Goal: Information Seeking & Learning: Find specific page/section

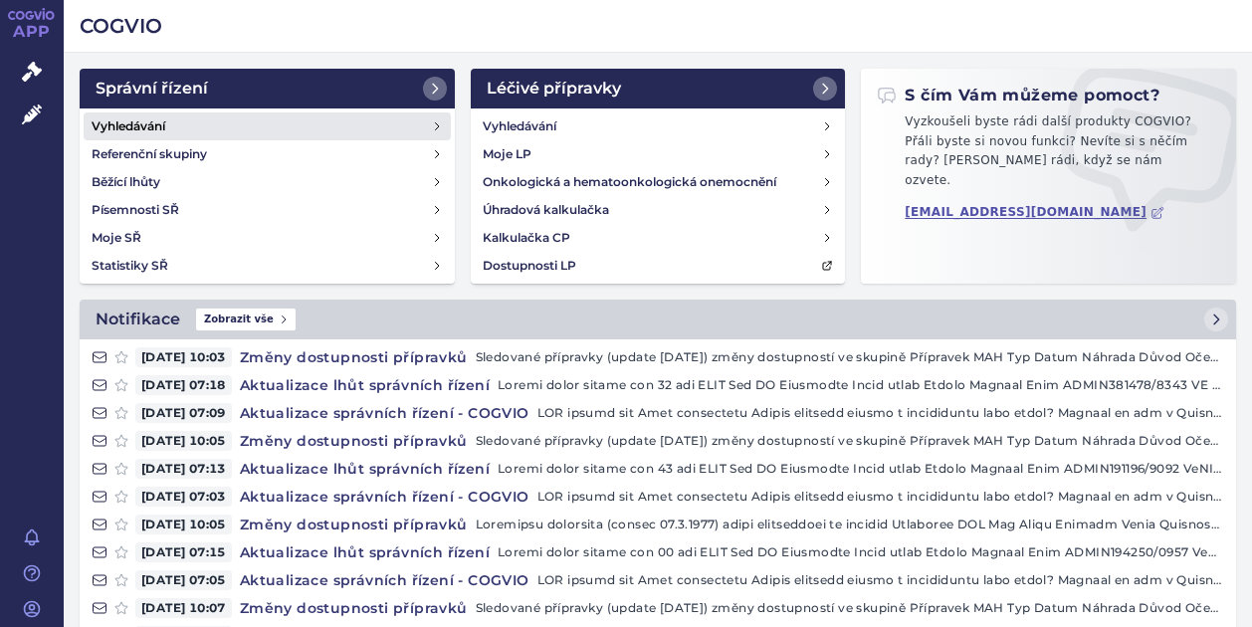
click at [134, 136] on link "Vyhledávání" at bounding box center [267, 126] width 367 height 28
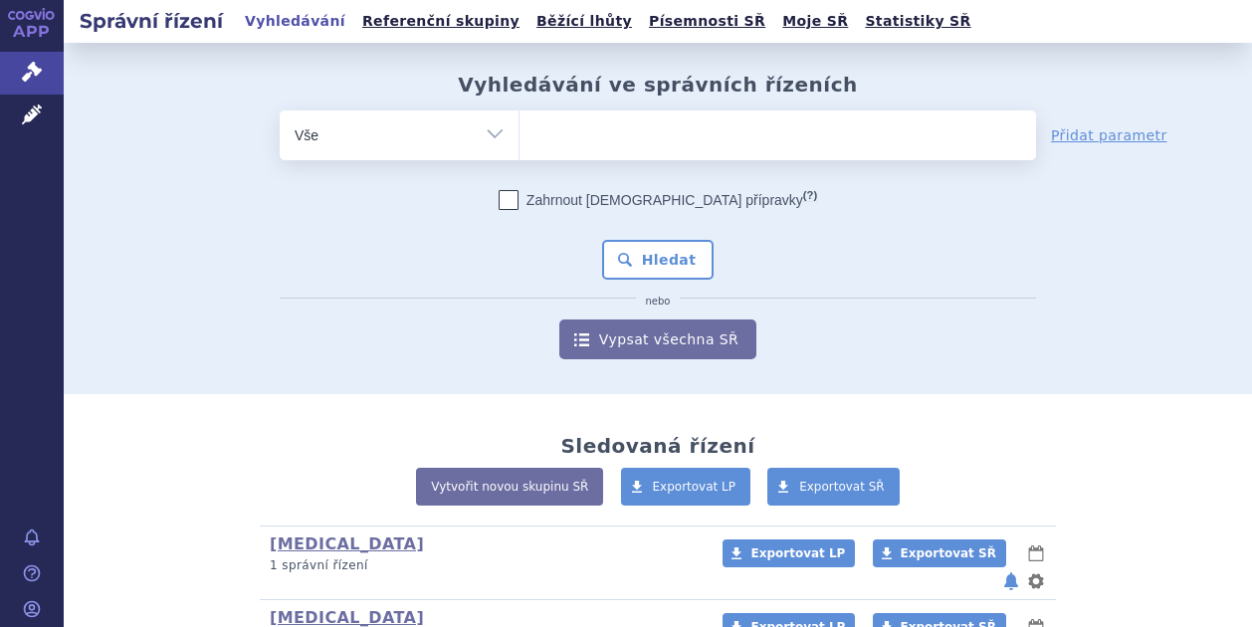
drag, startPoint x: 0, startPoint y: 0, endPoint x: 557, endPoint y: 128, distance: 572.0
click at [557, 128] on ul at bounding box center [778, 131] width 517 height 42
click at [520, 128] on select at bounding box center [519, 134] width 1 height 50
type input "co"
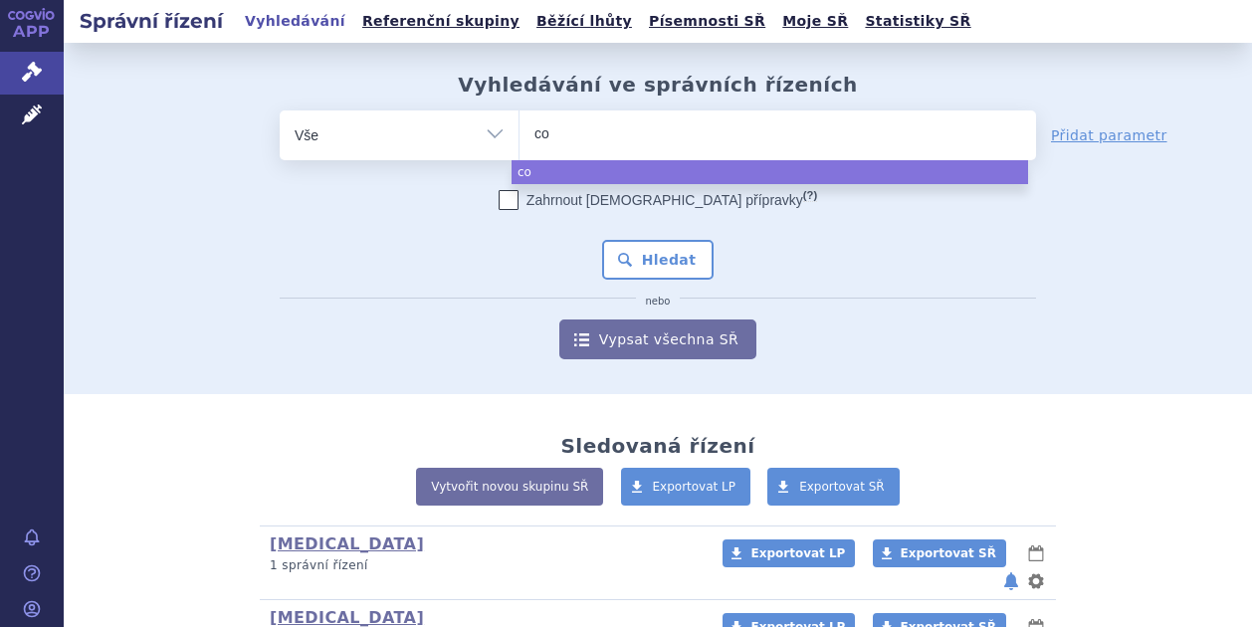
type input "cos"
type input "cose"
type input "cosen"
type input "cosent"
type input "cosenty"
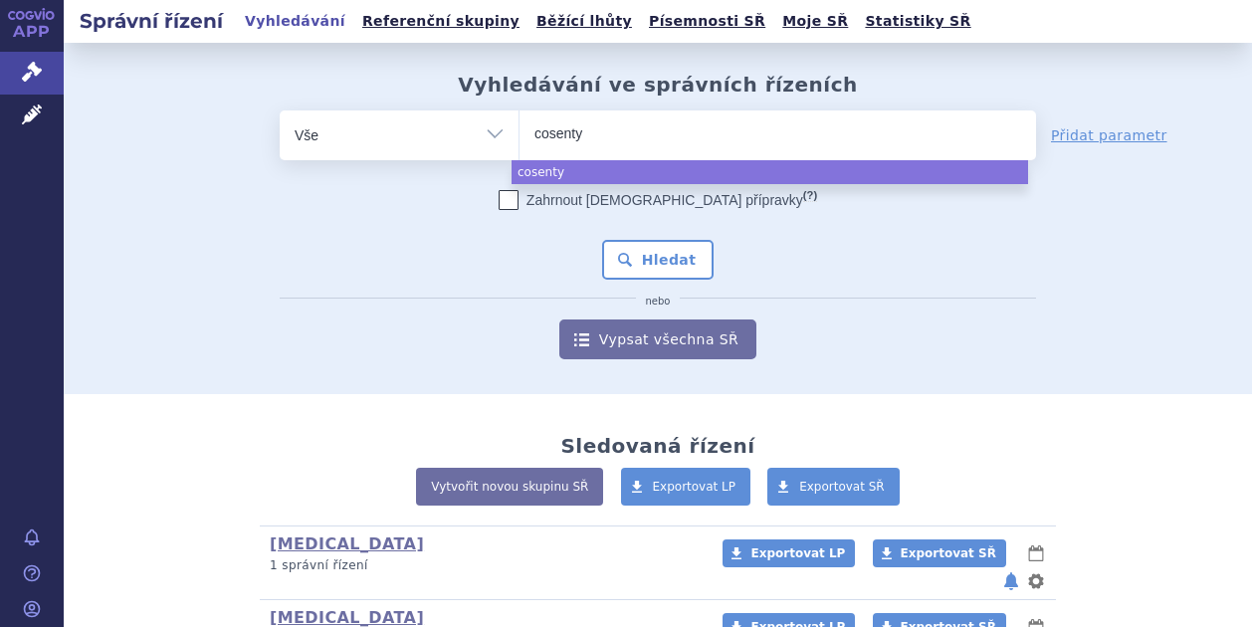
type input "cosentyx"
select select "[MEDICAL_DATA]"
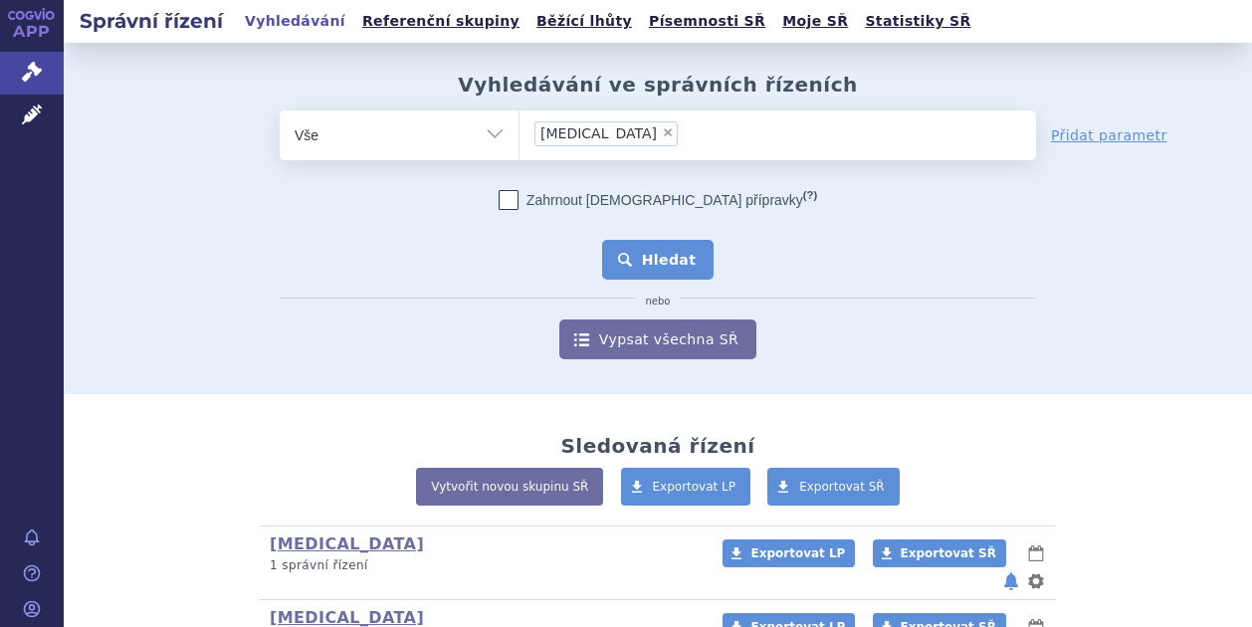
click at [670, 258] on button "Hledat" at bounding box center [658, 260] width 112 height 40
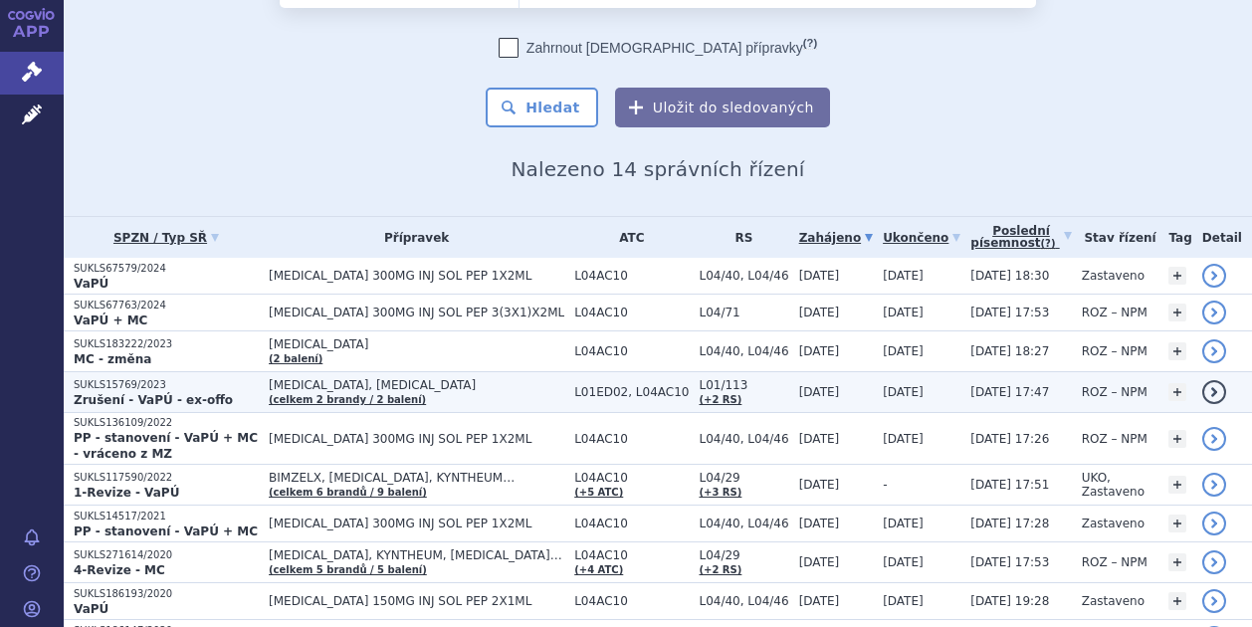
scroll to position [115, 0]
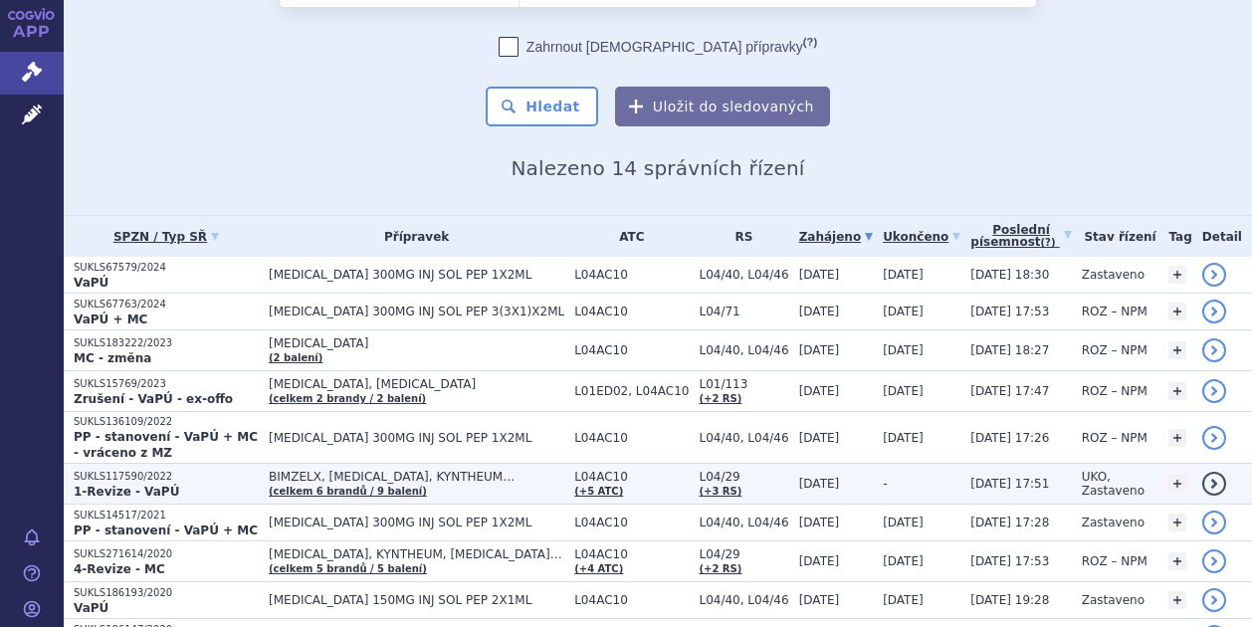
click at [129, 485] on strong "1-Revize - VaPÚ" at bounding box center [127, 492] width 106 height 14
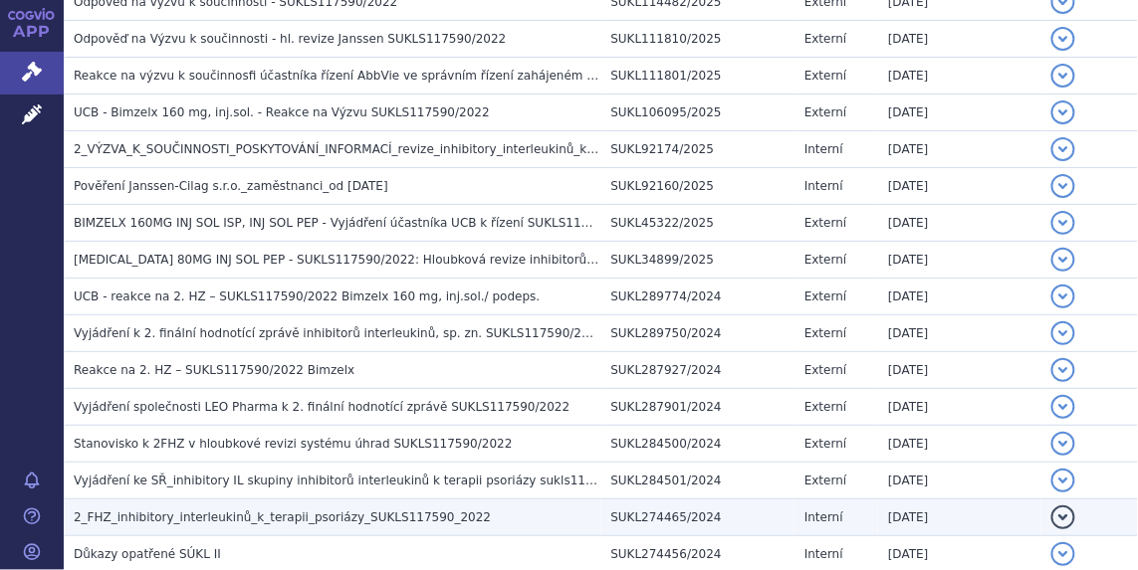
scroll to position [706, 0]
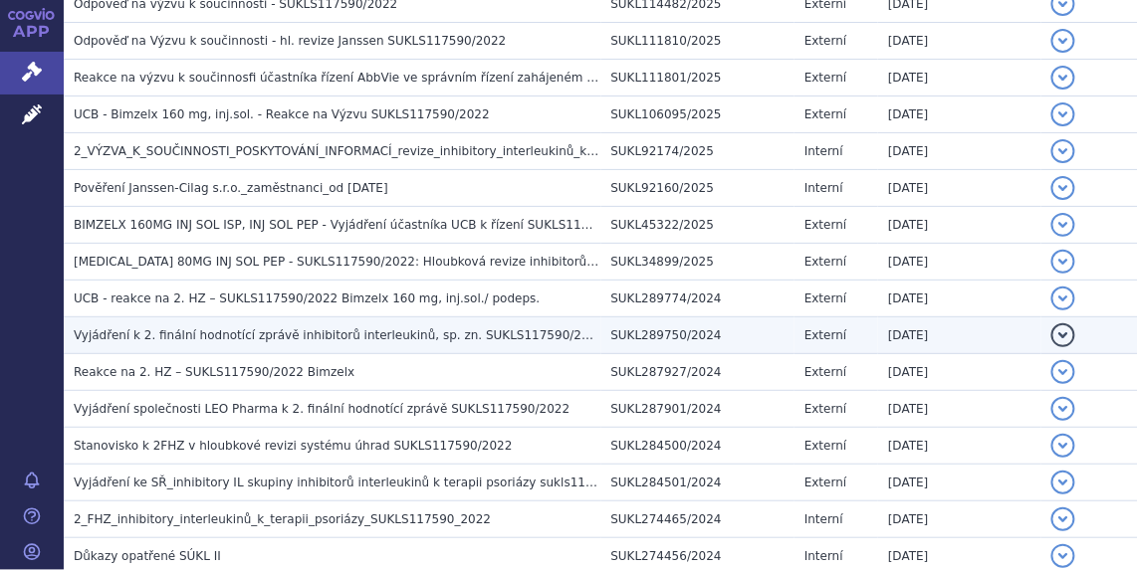
click at [235, 335] on span "Vyjádření k 2. finální hodnotící zprávě inhibitorů interleukinů, sp. zn. SUKLS1…" at bounding box center [339, 335] width 531 height 14
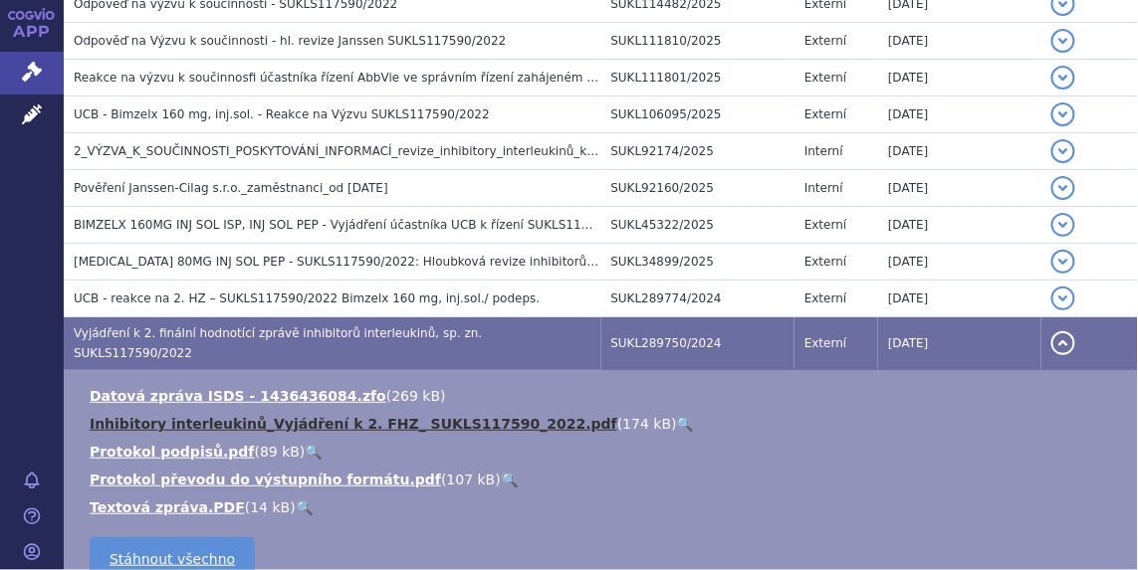
click at [185, 416] on link "Inhibitory interleukinů_Vyjádření k 2. FHZ_ SUKLS117590_2022.pdf" at bounding box center [354, 424] width 528 height 16
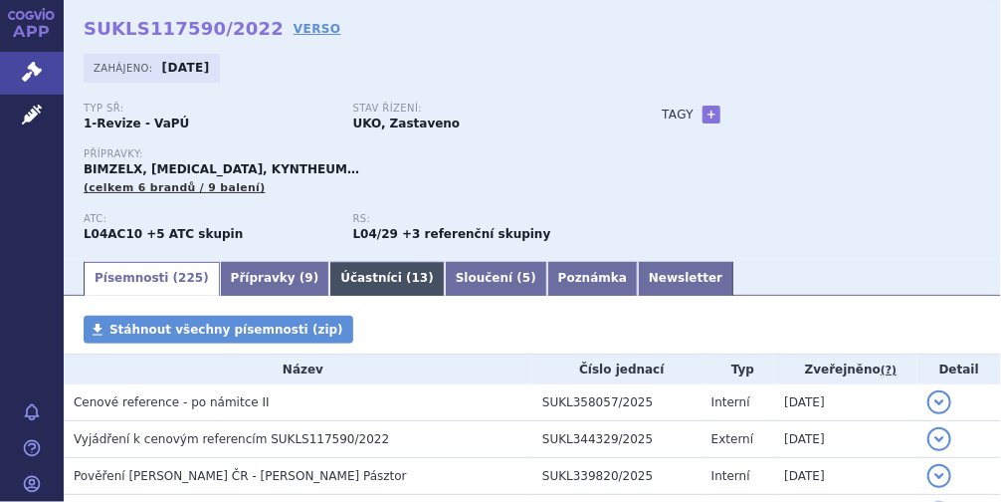
scroll to position [74, 0]
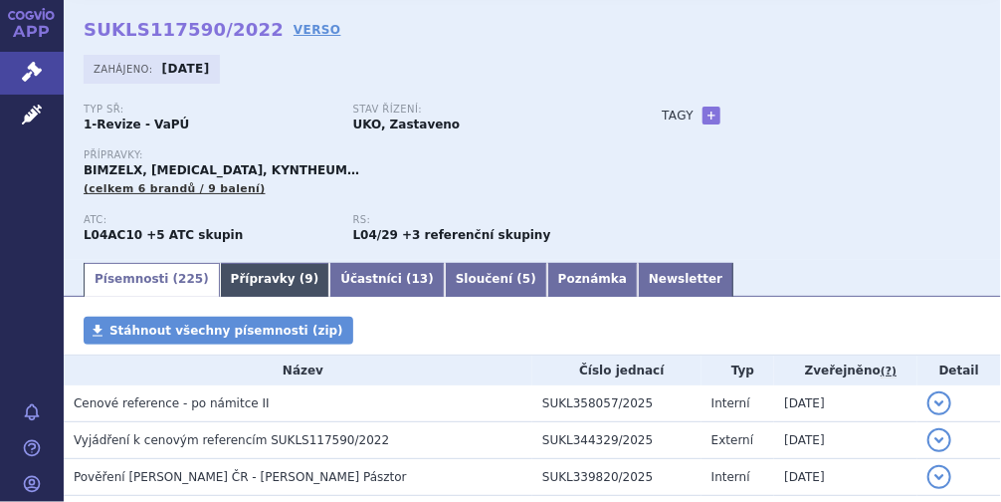
click at [253, 280] on link "Přípravky ( 9 )" at bounding box center [275, 280] width 110 height 34
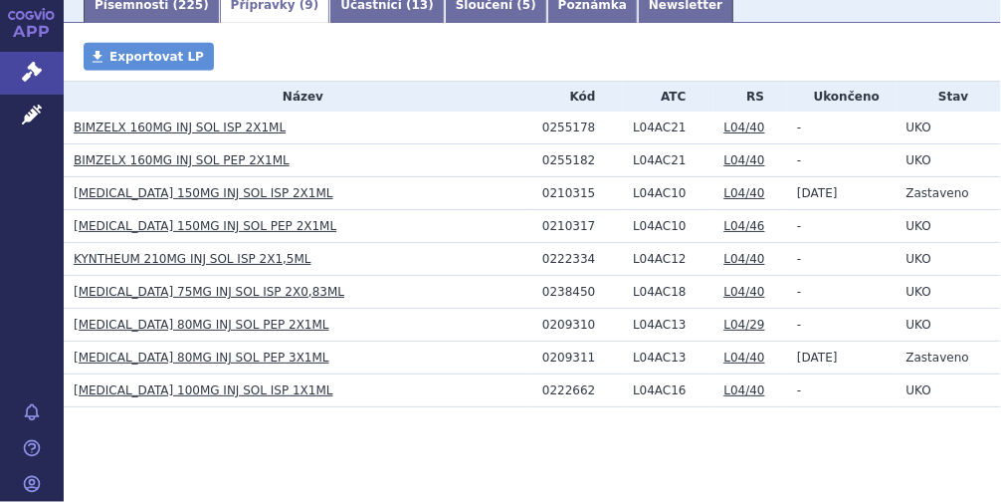
scroll to position [351, 0]
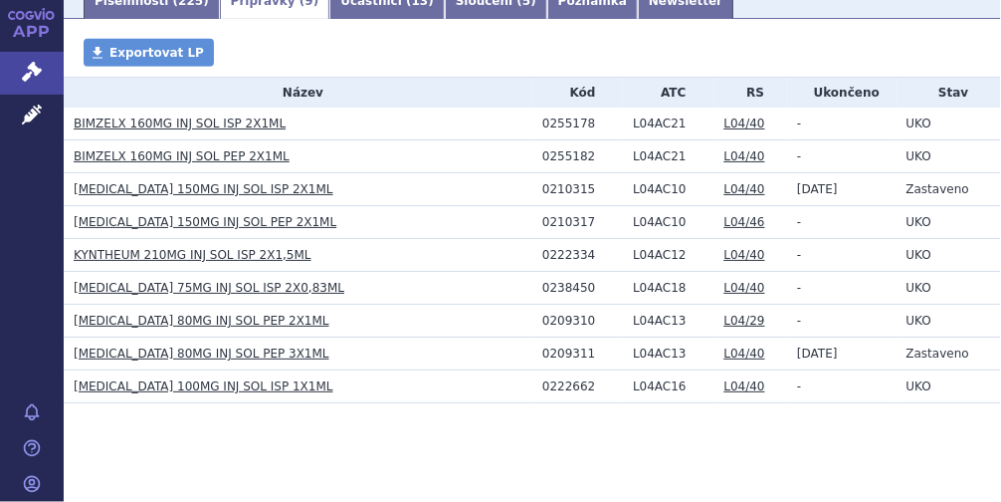
click at [163, 155] on link "BIMZELX 160MG INJ SOL PEP 2X1ML" at bounding box center [182, 156] width 216 height 14
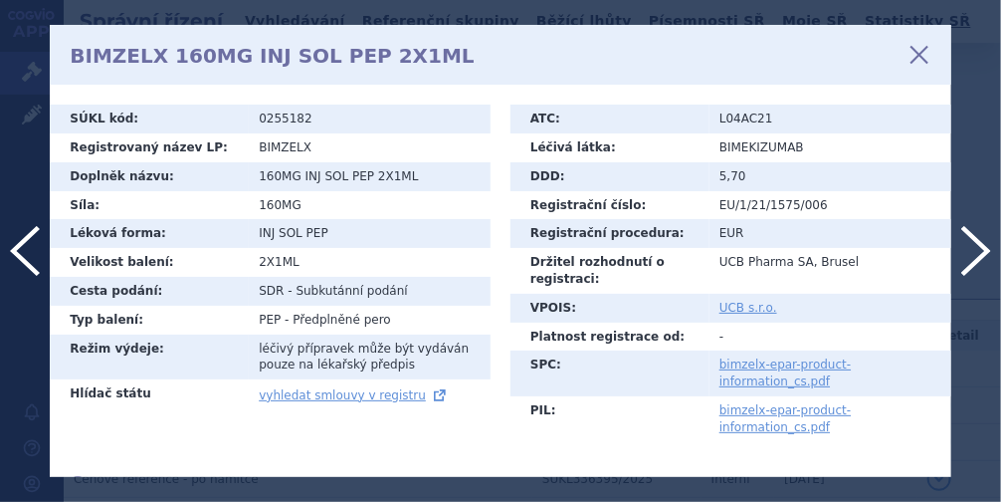
click at [923, 52] on icon at bounding box center [920, 55] width 34 height 34
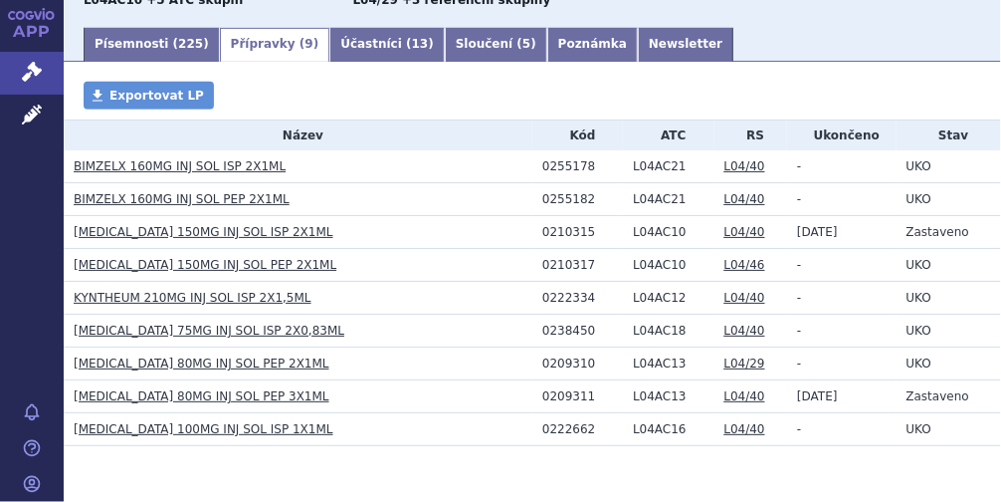
scroll to position [315, 0]
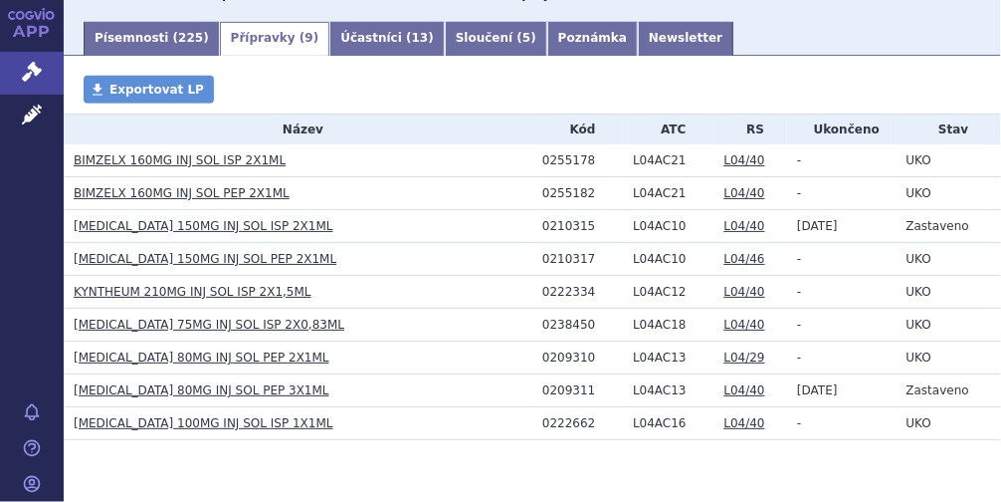
click at [117, 357] on link "[MEDICAL_DATA] 80MG INJ SOL PEP 2X1ML" at bounding box center [202, 357] width 256 height 14
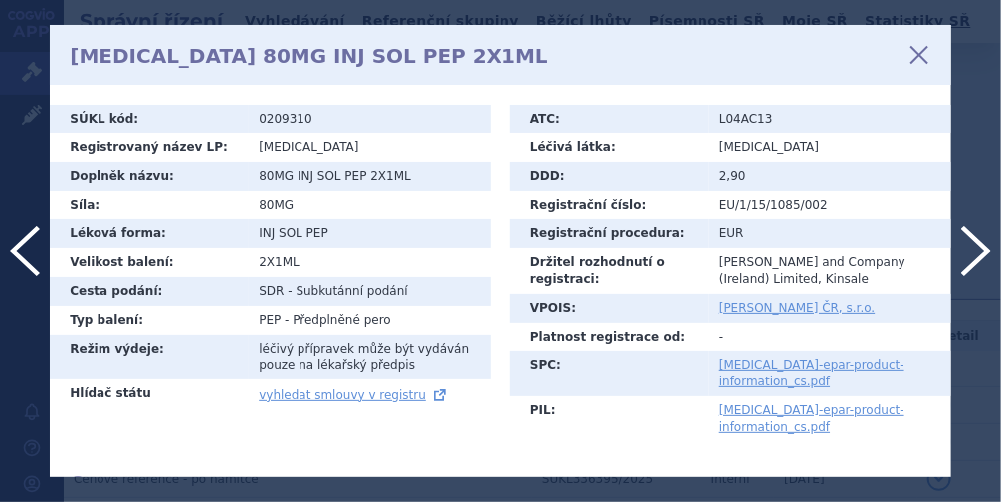
click at [921, 56] on icon at bounding box center [920, 55] width 34 height 34
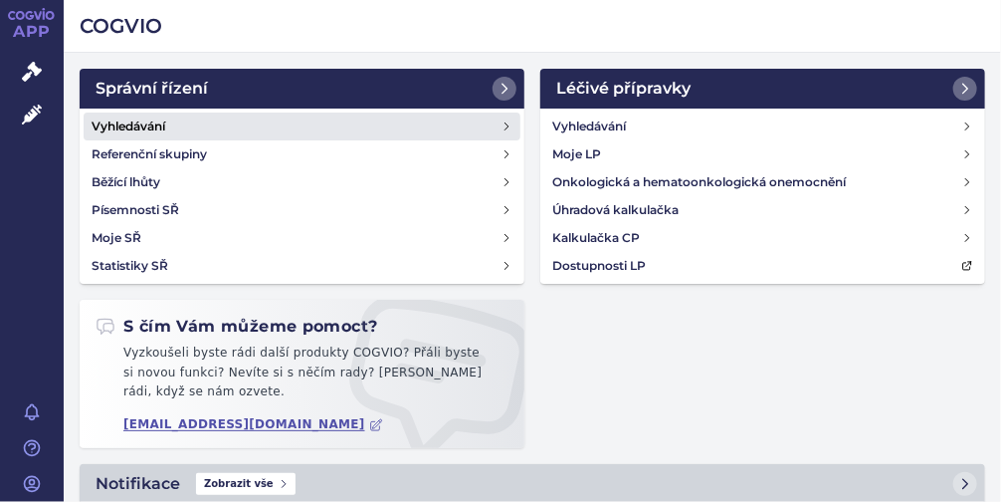
click at [115, 126] on h4 "Vyhledávání" at bounding box center [129, 126] width 74 height 20
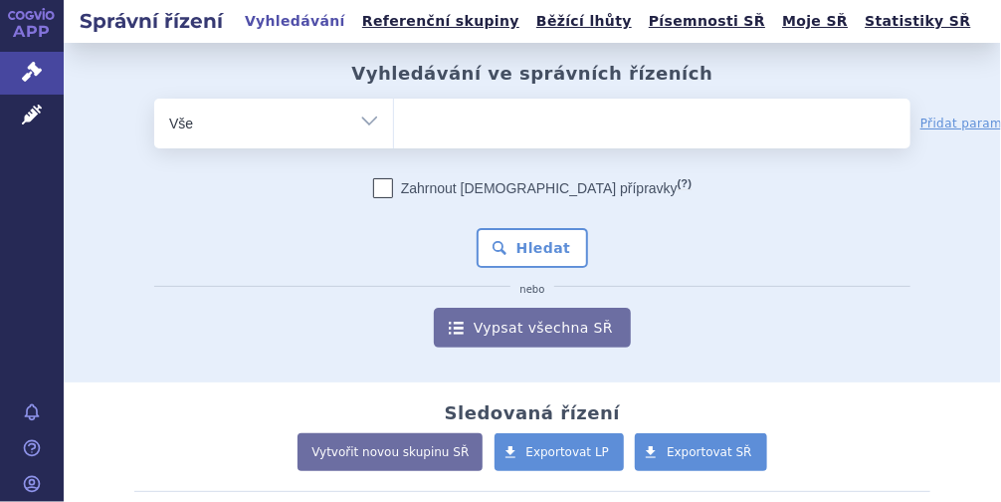
drag, startPoint x: 0, startPoint y: 0, endPoint x: 462, endPoint y: 121, distance: 477.6
click at [462, 121] on ul at bounding box center [652, 120] width 517 height 42
click at [394, 121] on select at bounding box center [393, 123] width 1 height 50
type input "s"
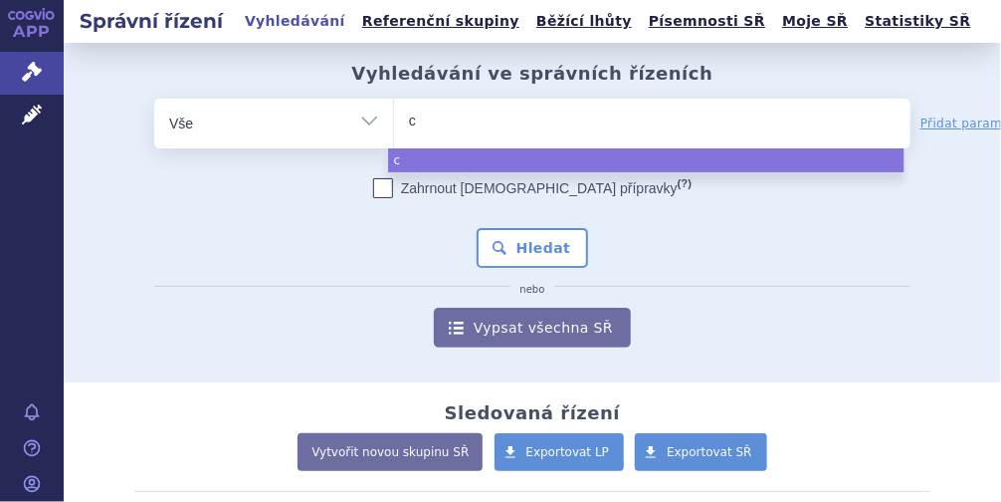
type input "co"
type input "cos"
type input "cose"
type input "cosen"
type input "cosent"
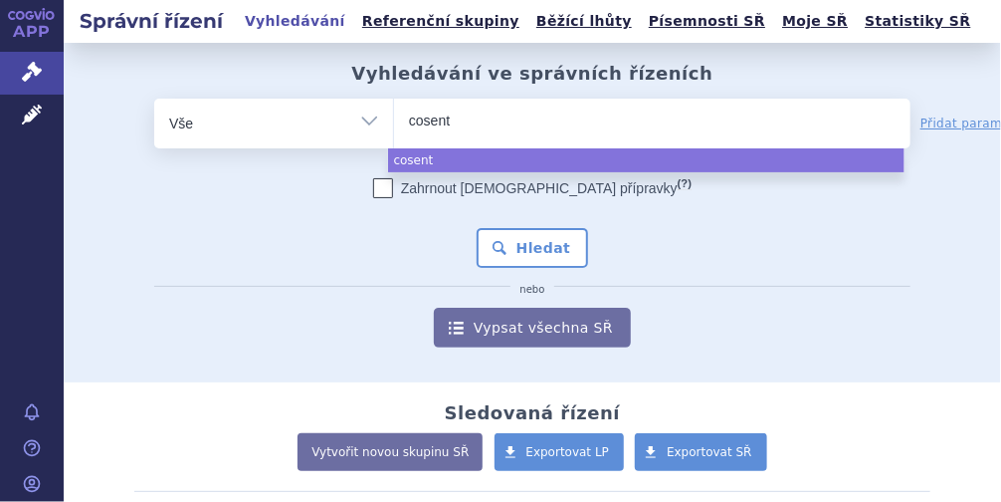
type input "cosenty"
type input "[MEDICAL_DATA]"
select select "[MEDICAL_DATA]"
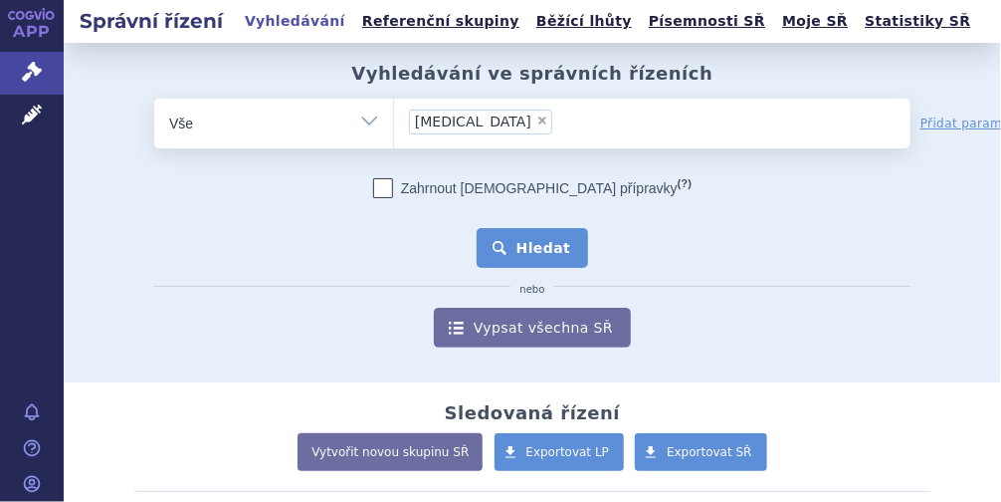
click at [532, 248] on button "Hledat" at bounding box center [533, 248] width 112 height 40
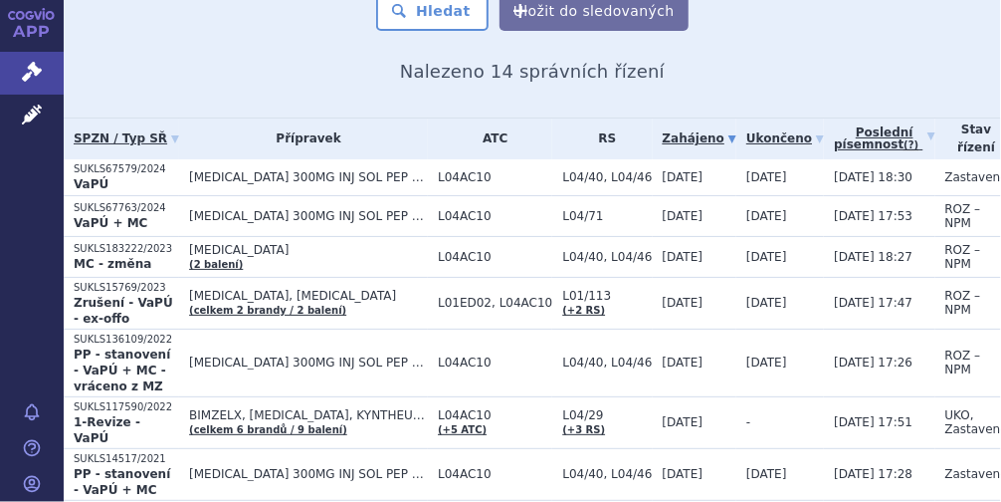
scroll to position [232, 0]
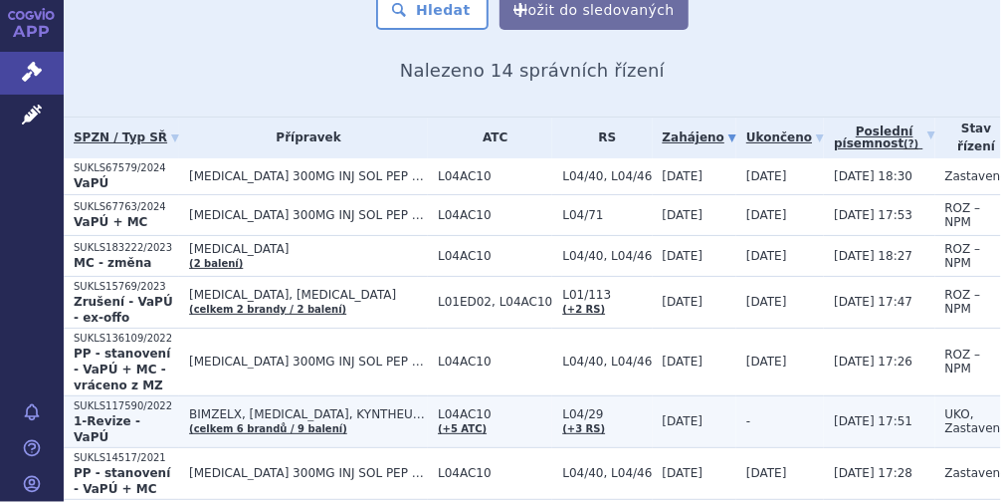
click at [131, 416] on strong "1-Revize - VaPÚ" at bounding box center [107, 429] width 67 height 30
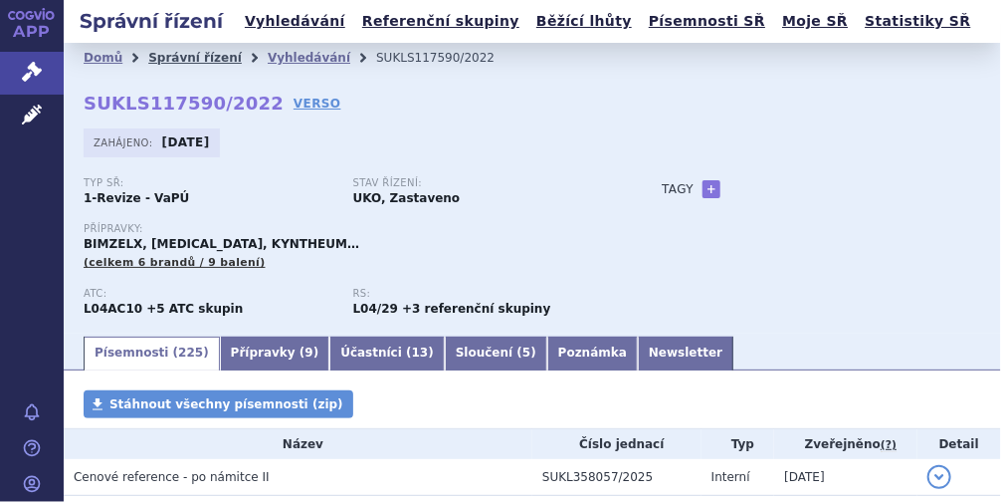
click at [160, 62] on link "Správní řízení" at bounding box center [195, 58] width 94 height 14
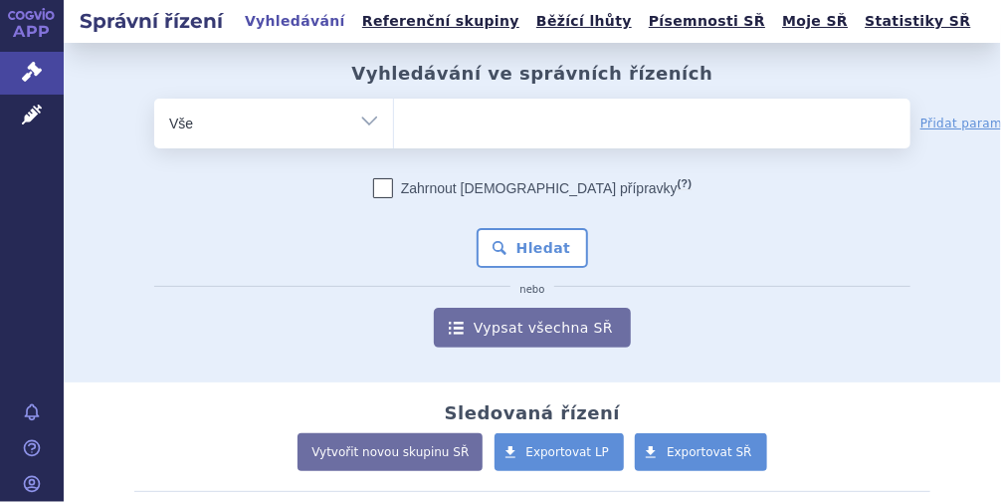
click at [463, 123] on ul at bounding box center [652, 120] width 517 height 42
click at [394, 123] on select at bounding box center [393, 123] width 1 height 50
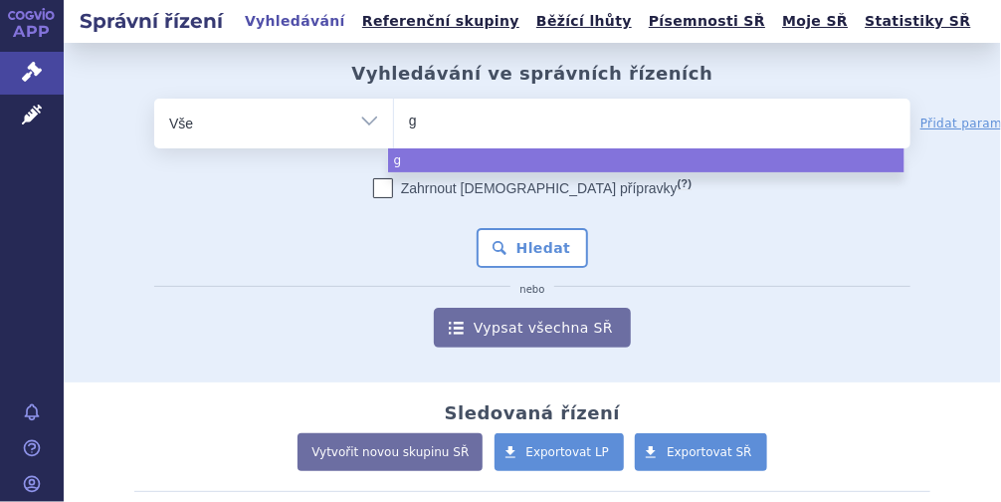
type input "gi"
type input "gil"
type input "gile"
type input "gilen"
type input "gileny"
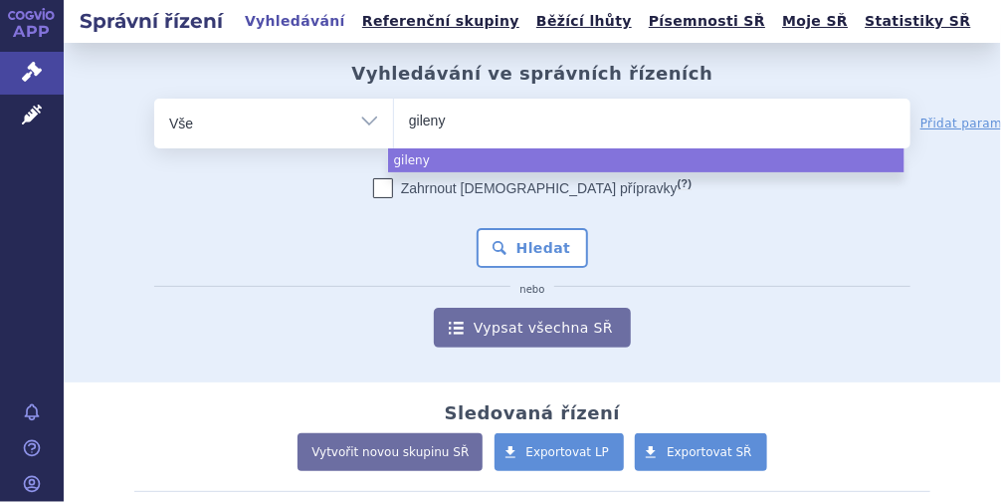
type input "gilenya"
select select "gilenya"
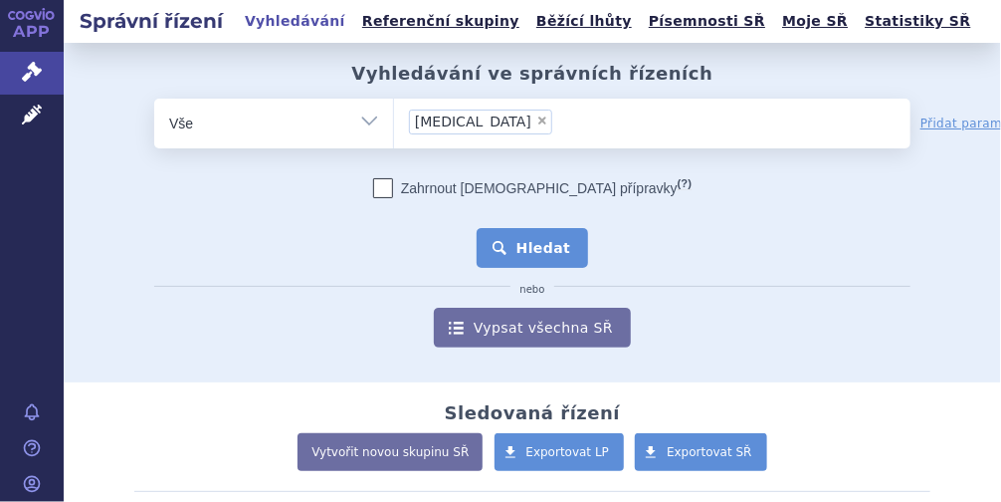
click at [556, 254] on button "Hledat" at bounding box center [533, 248] width 112 height 40
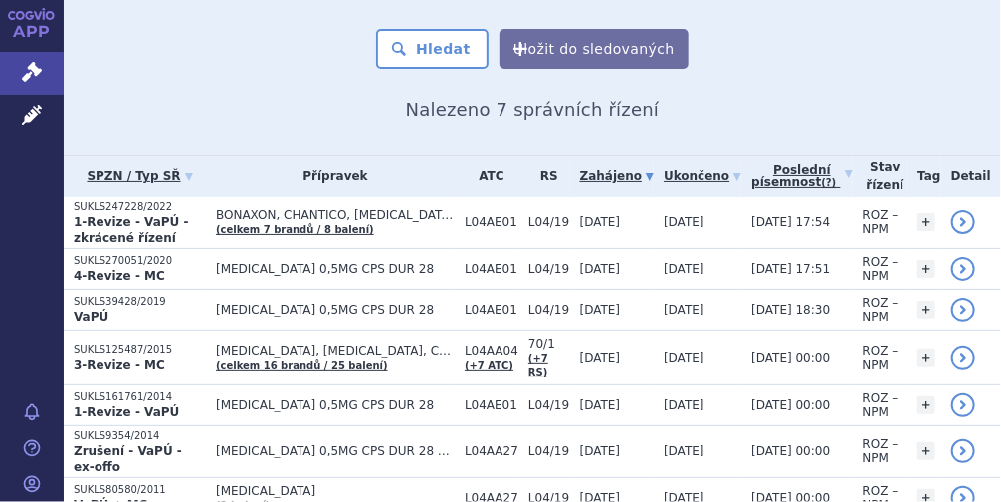
scroll to position [194, 0]
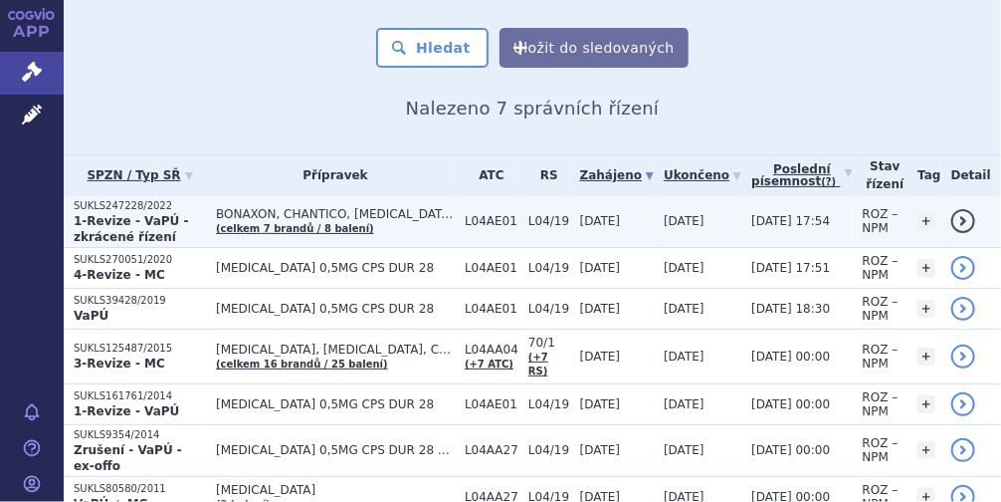
click at [124, 218] on strong "1-Revize - VaPÚ - zkrácené řízení" at bounding box center [131, 229] width 115 height 30
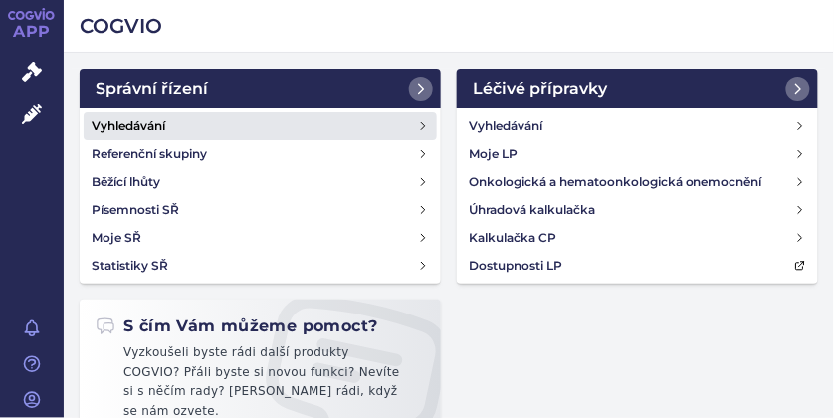
click at [146, 129] on h4 "Vyhledávání" at bounding box center [129, 126] width 74 height 20
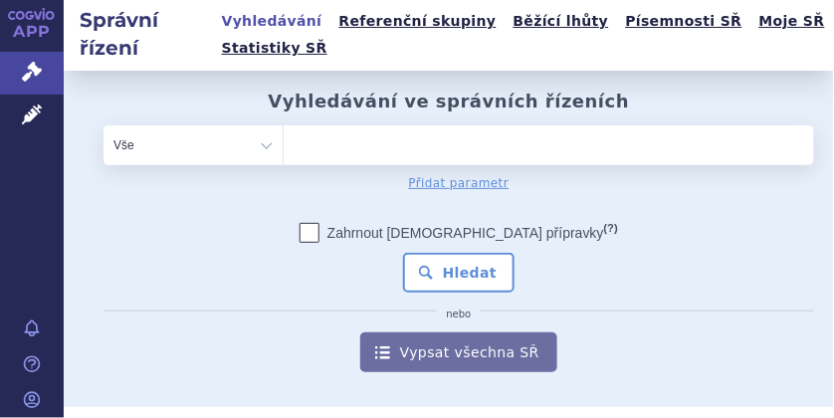
click at [345, 141] on ul at bounding box center [545, 141] width 522 height 32
click at [284, 141] on select at bounding box center [283, 144] width 1 height 40
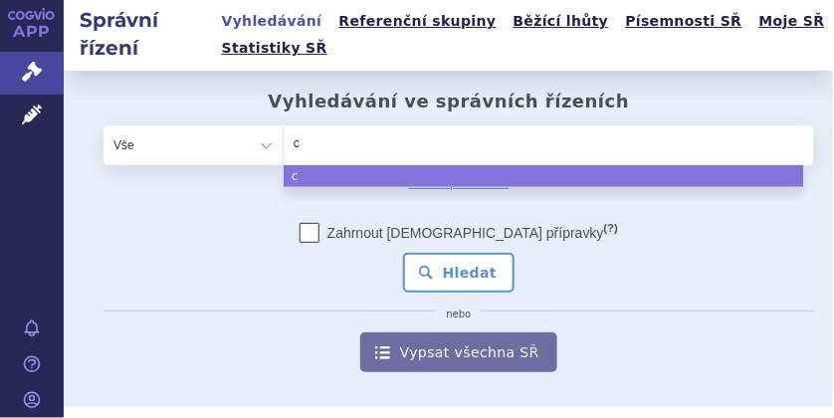
type input "cc"
type input "c"
type input "co"
type input "cox"
type input "co"
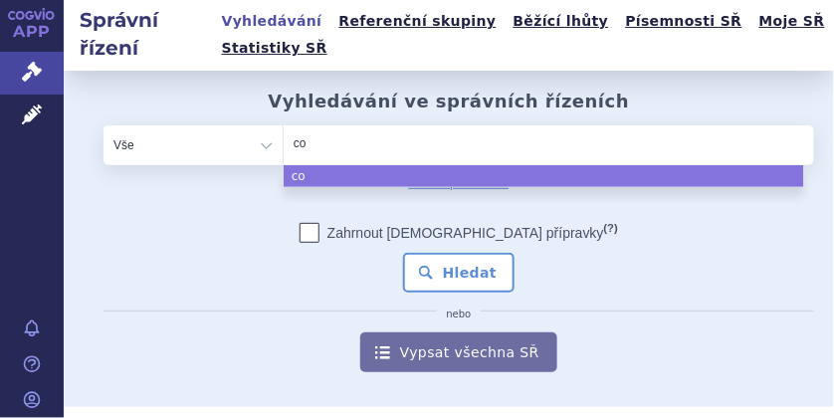
type input "cos"
type input "cose"
type input "cosen"
type input "cosent"
type input "cosenty"
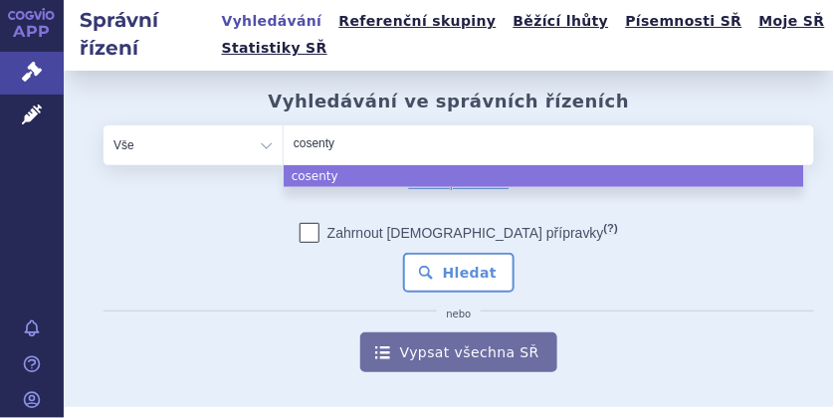
type input "cosentyx"
select select "cosentyx"
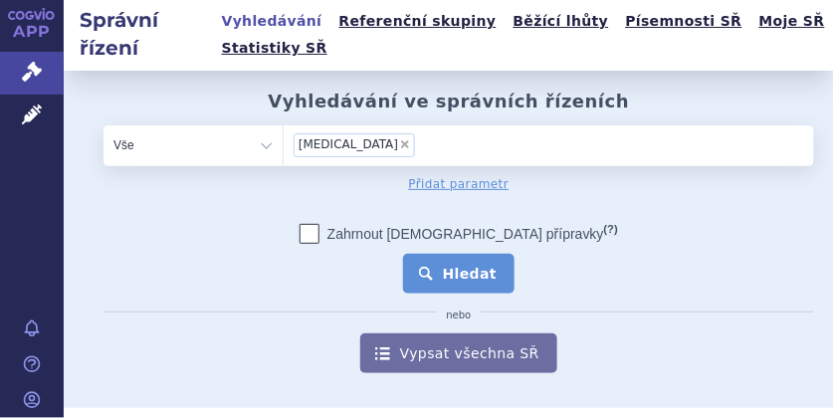
click at [460, 276] on button "Hledat" at bounding box center [459, 274] width 112 height 40
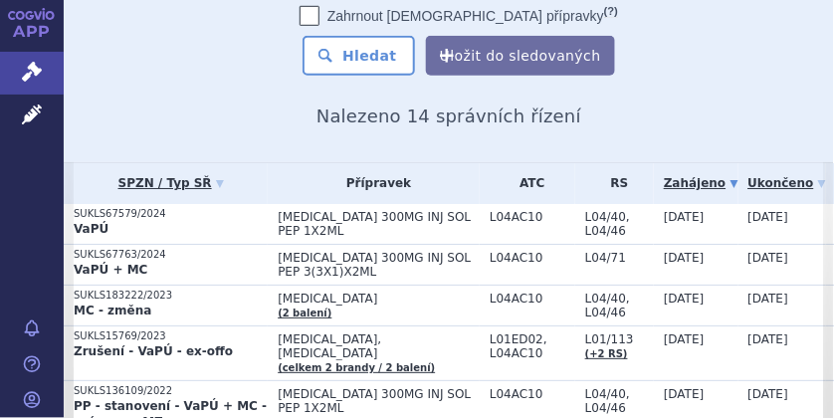
scroll to position [216, 0]
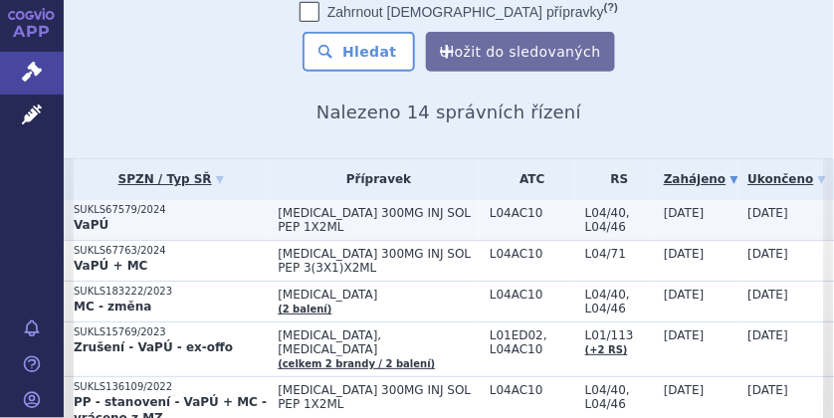
click at [120, 217] on p "VaPÚ" at bounding box center [171, 225] width 194 height 16
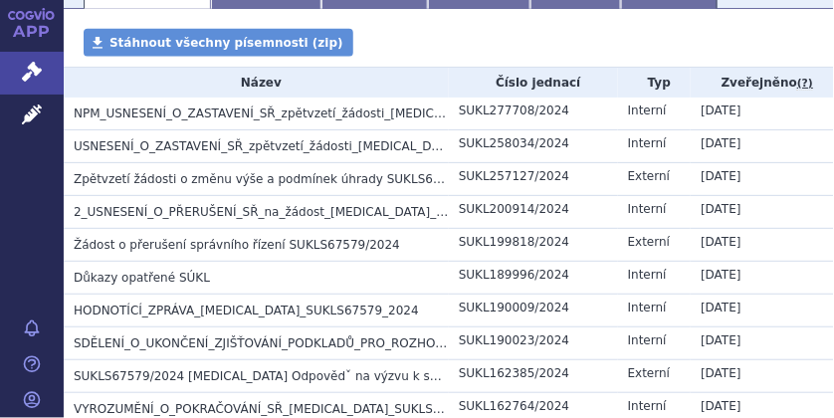
scroll to position [372, 0]
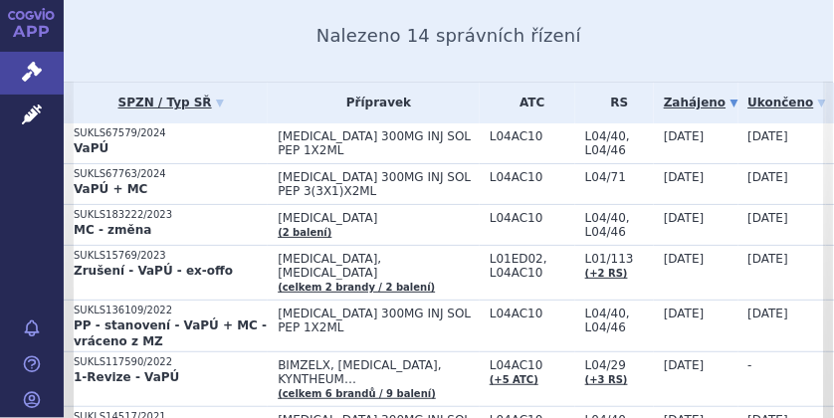
scroll to position [307, 0]
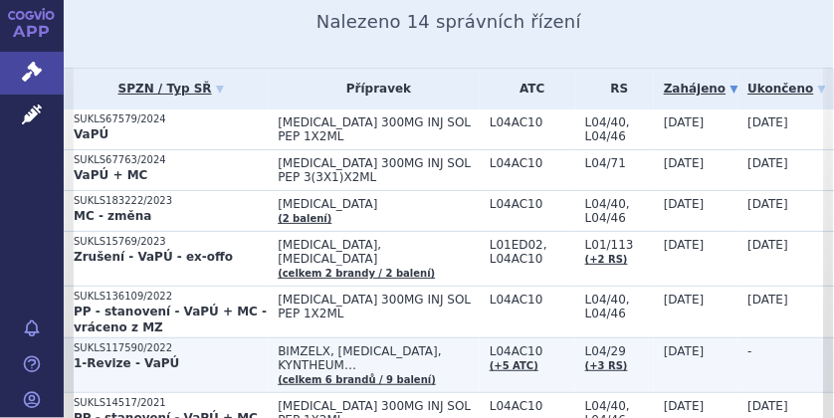
click at [135, 356] on strong "1-Revize - VaPÚ" at bounding box center [127, 363] width 106 height 14
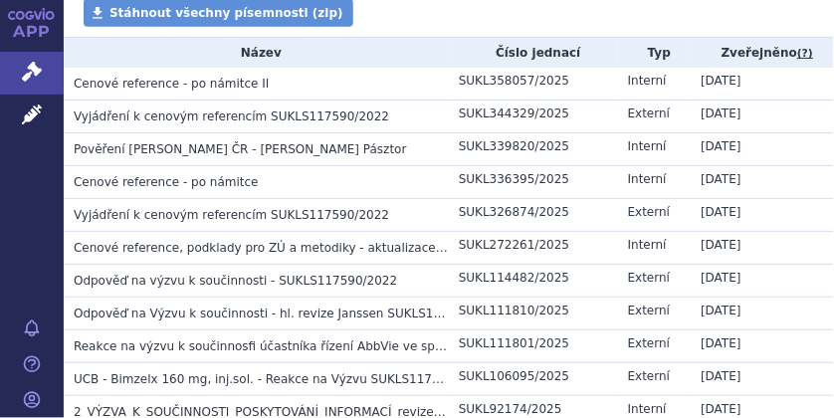
scroll to position [419, 0]
